Goal: Book appointment/travel/reservation

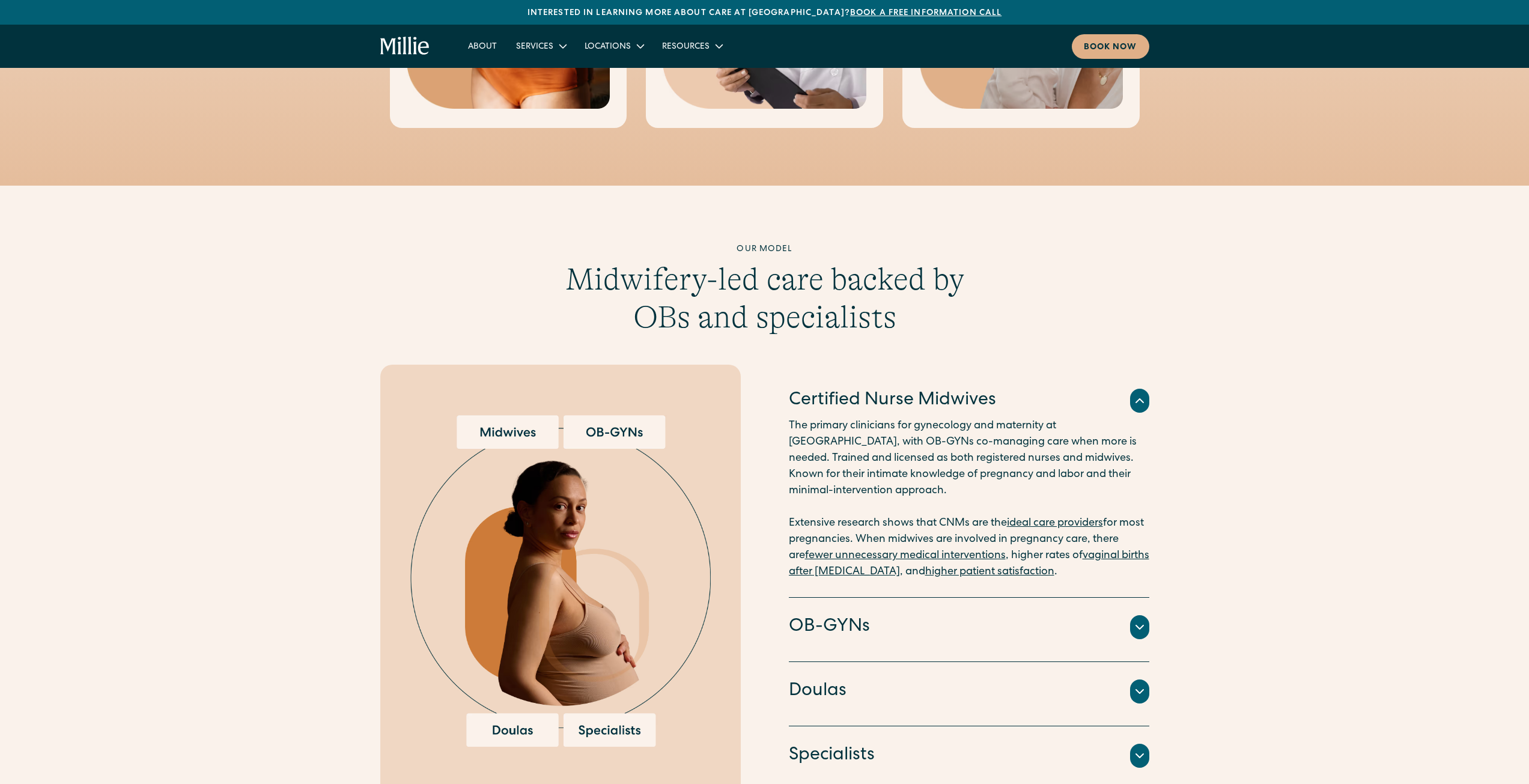
scroll to position [1081, 0]
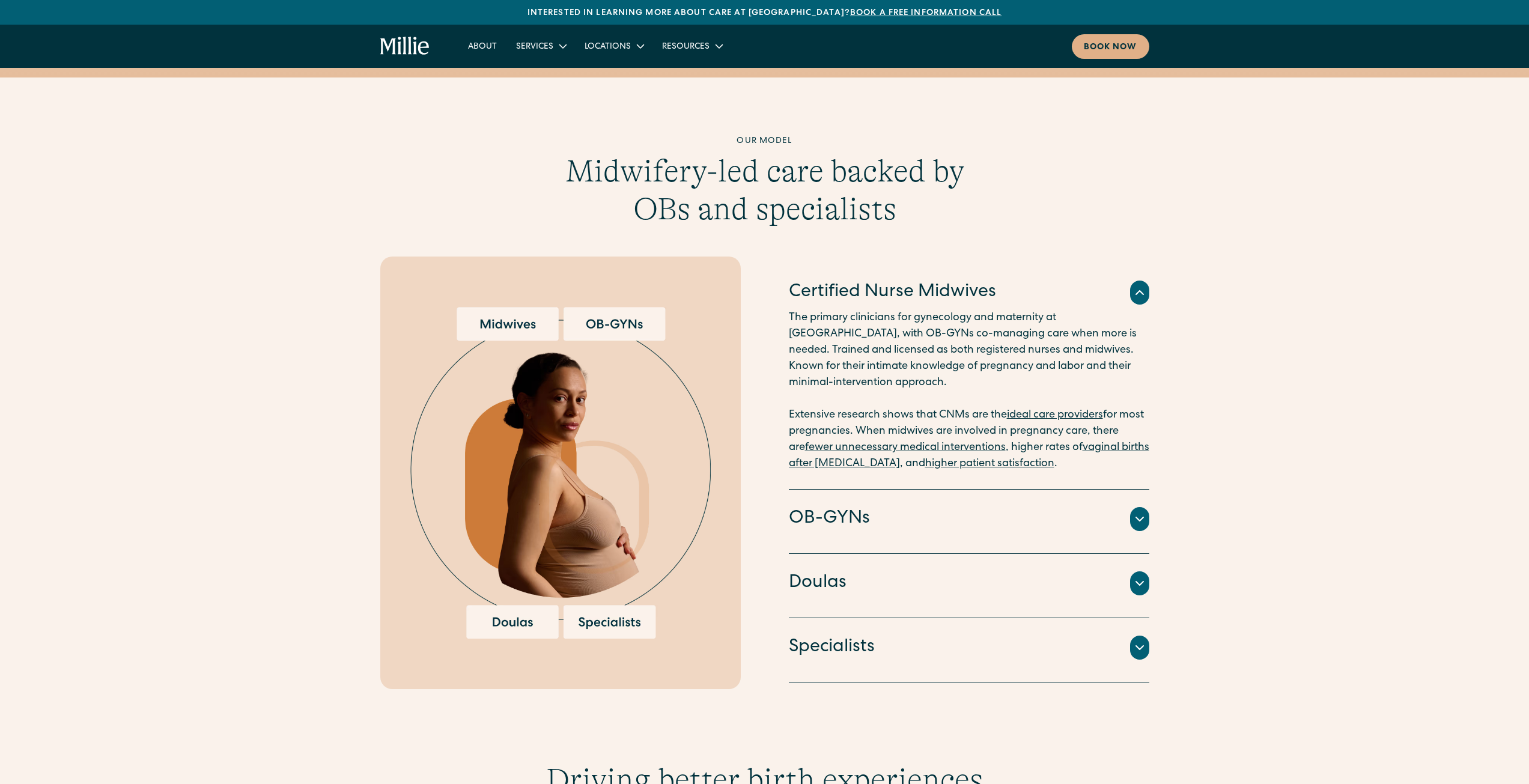
click at [835, 570] on h4 "Doulas" at bounding box center [818, 583] width 58 height 26
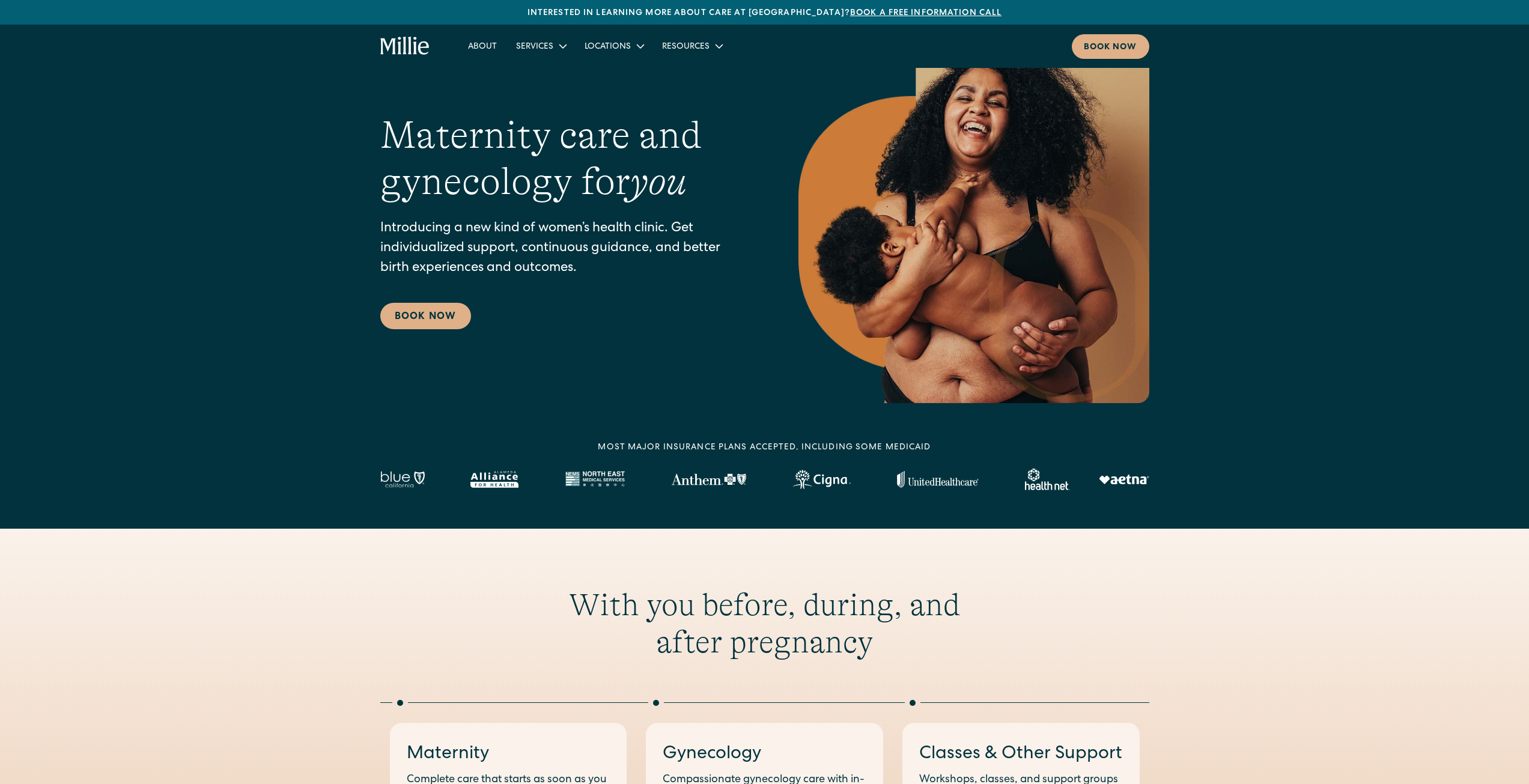
scroll to position [0, 0]
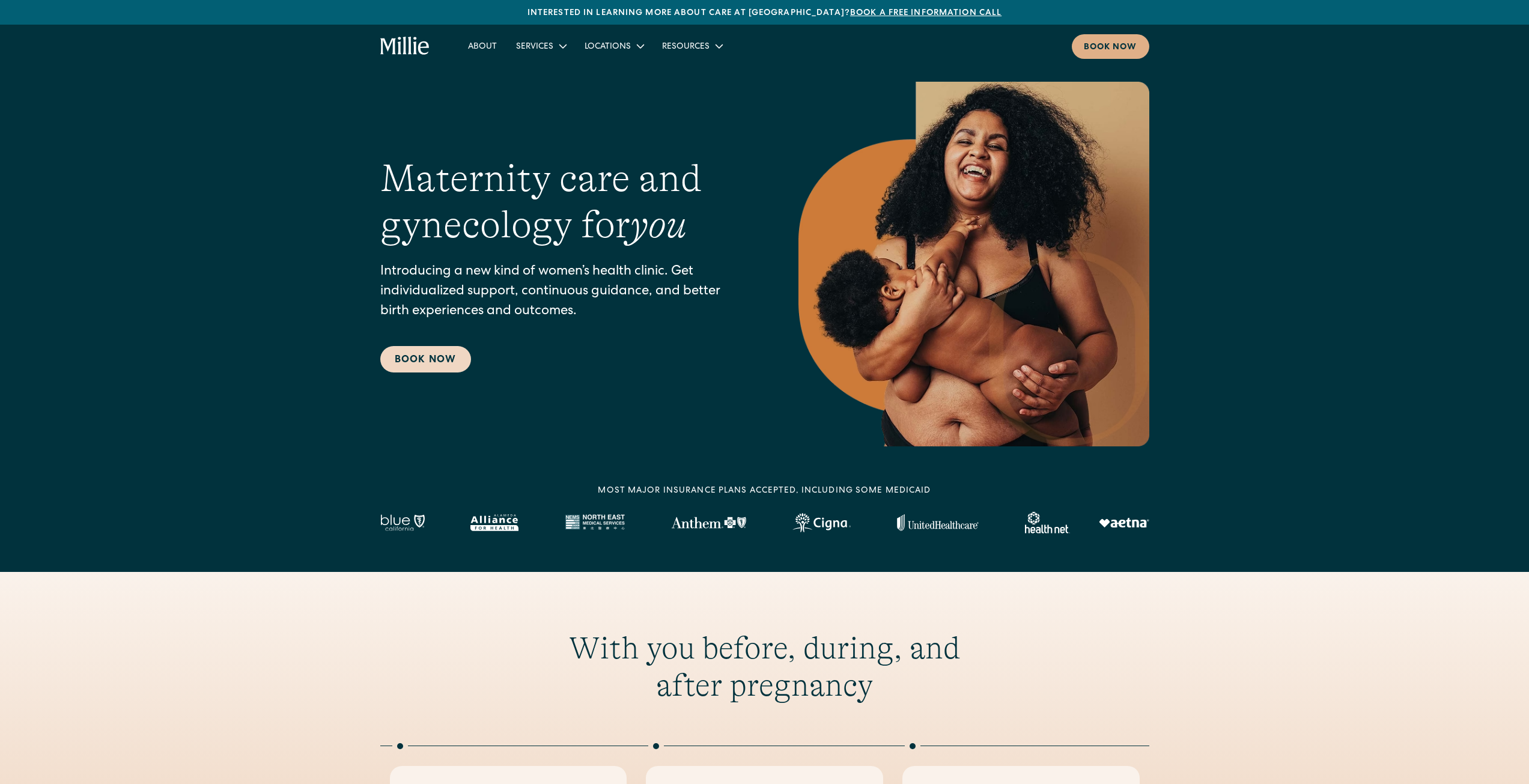
click at [398, 355] on link "Book Now" at bounding box center [426, 358] width 91 height 26
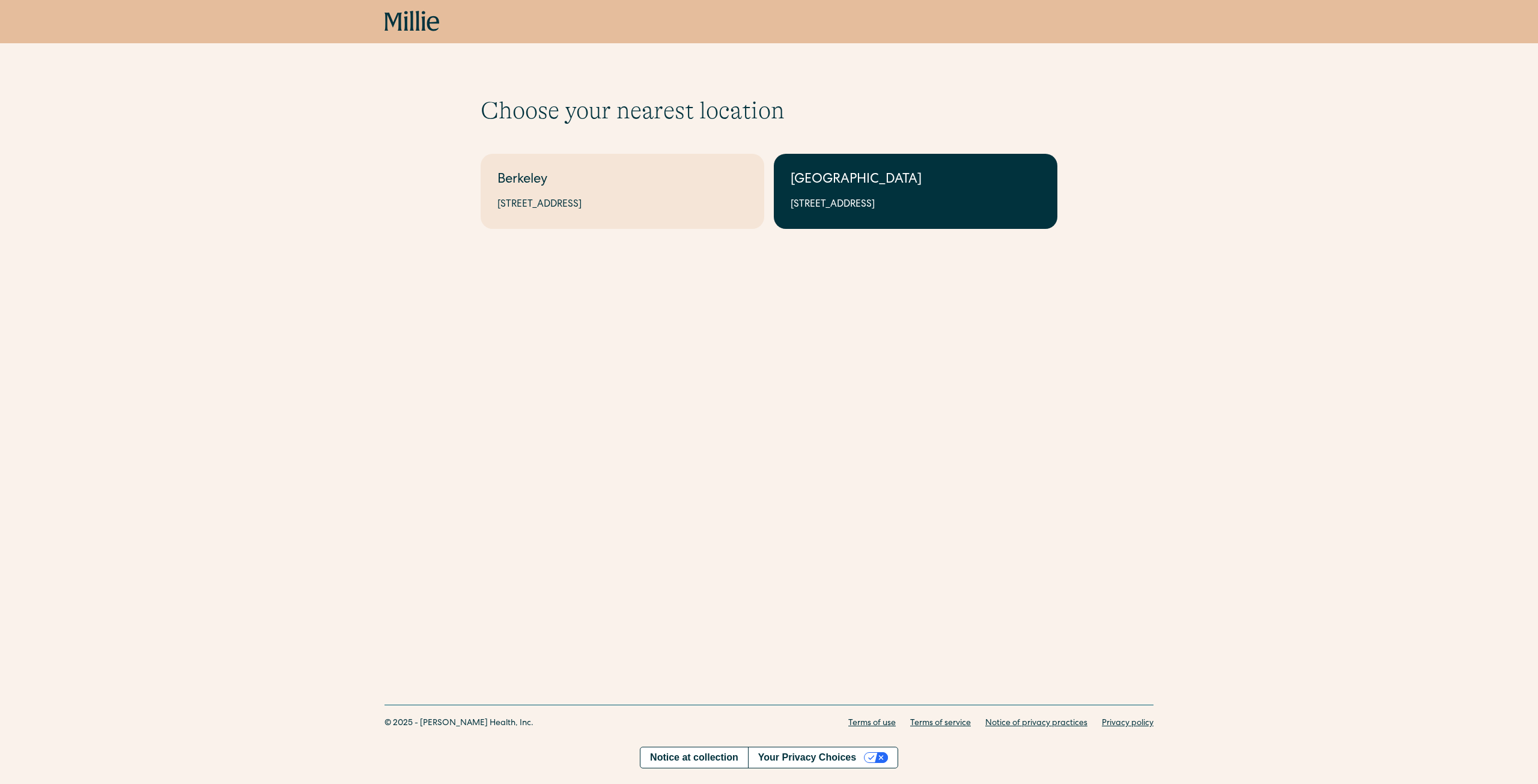
click at [864, 206] on div "1471 Saratoga Ave, Suite 101, San Jose, CA 95129" at bounding box center [916, 204] width 250 height 14
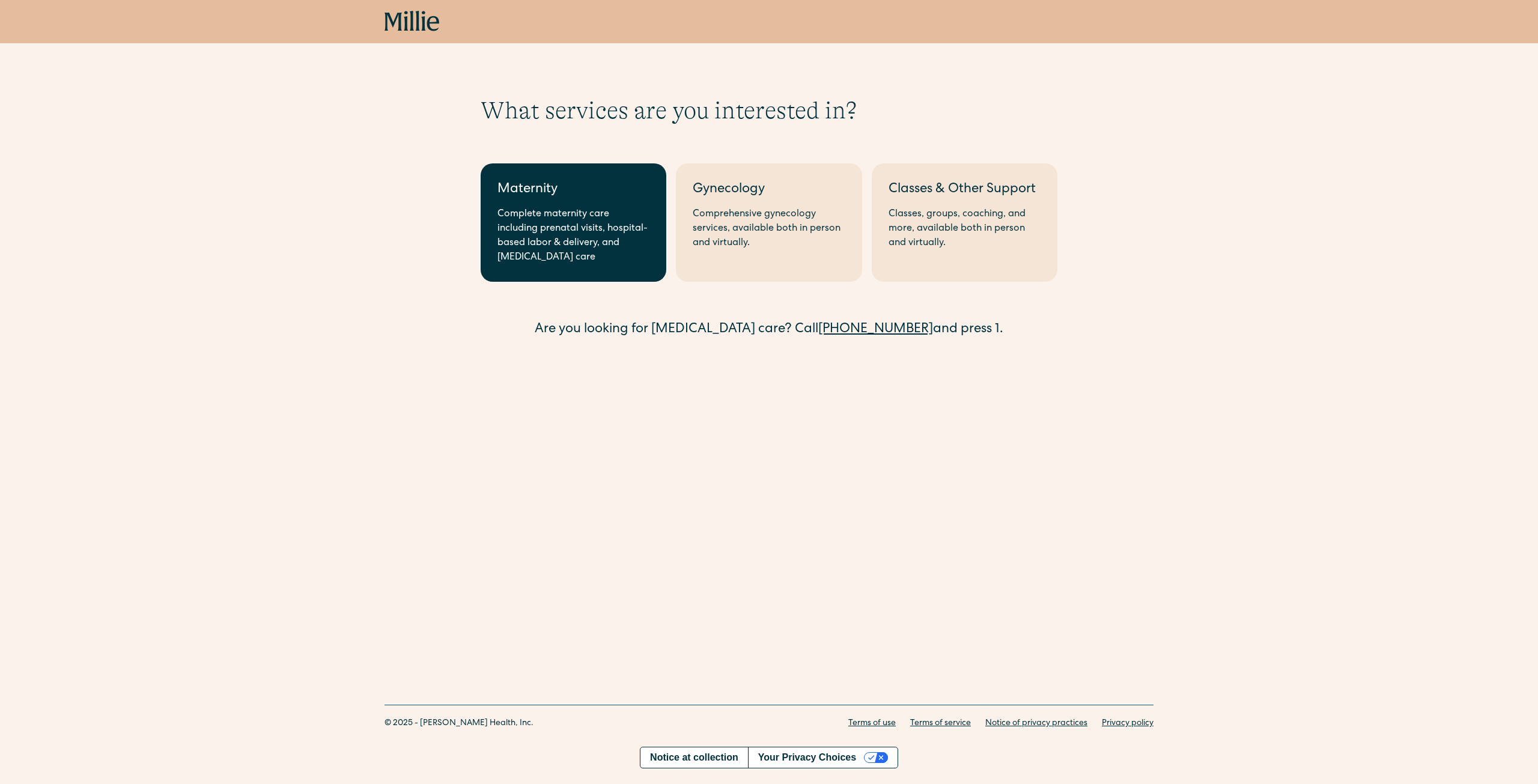
click at [604, 250] on div "Complete maternity care including prenatal visits, hospital-based labor & deliv…" at bounding box center [573, 236] width 152 height 58
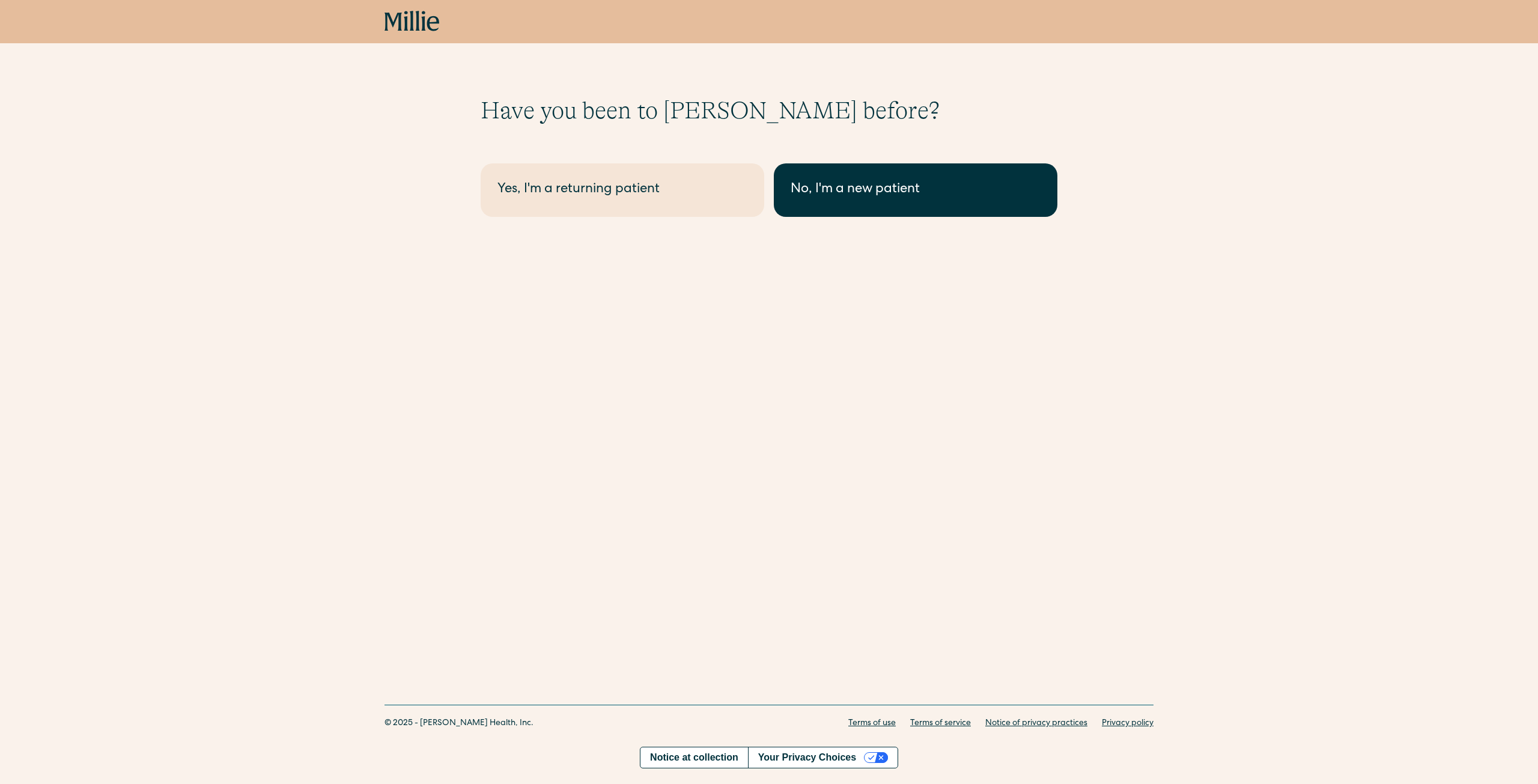
click at [969, 191] on div "No, I'm a new patient" at bounding box center [916, 190] width 250 height 20
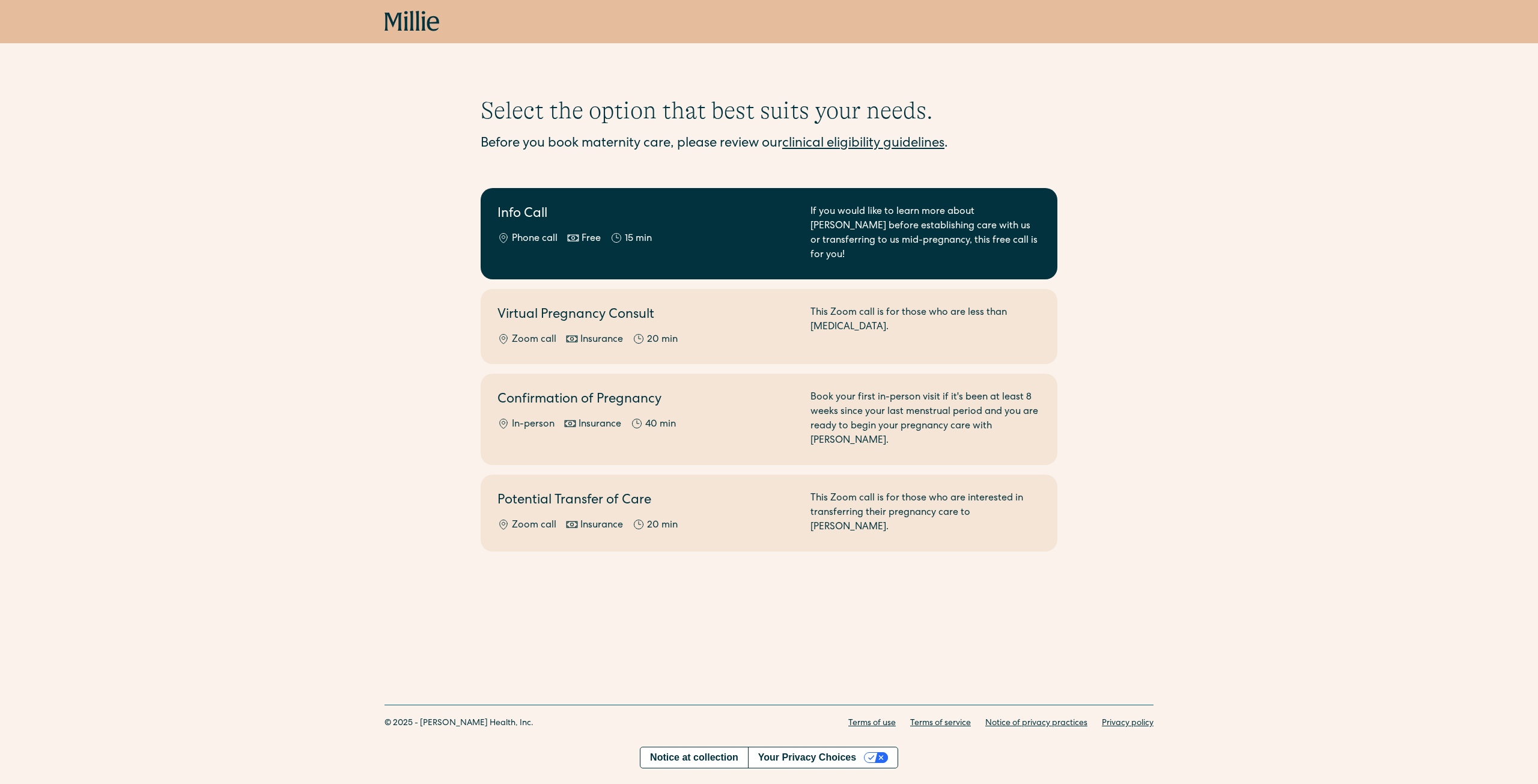
click at [851, 219] on div "If you would like to learn more about [PERSON_NAME] before establishing care wi…" at bounding box center [926, 234] width 230 height 58
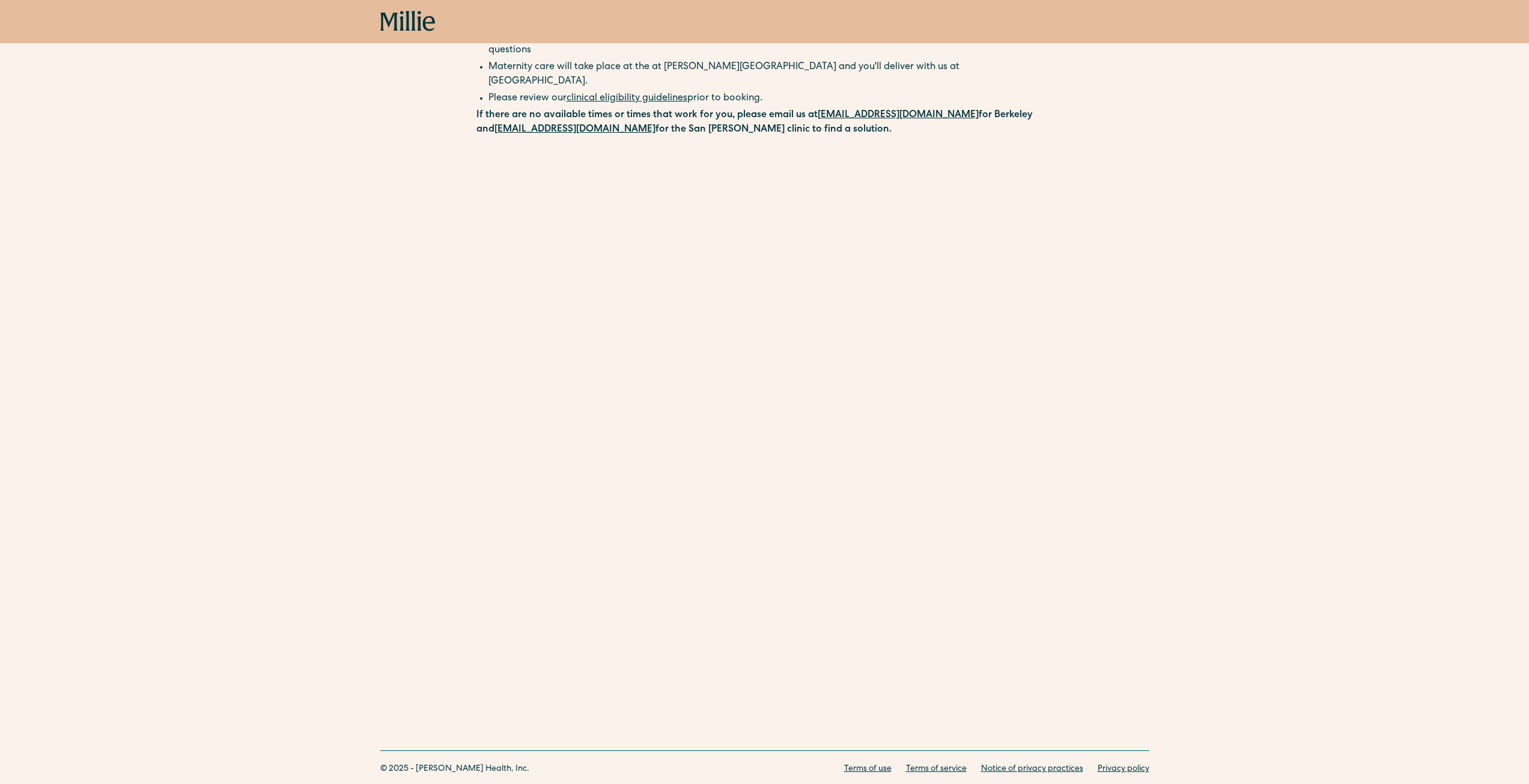
scroll to position [180, 0]
